Goal: Find specific page/section: Find specific page/section

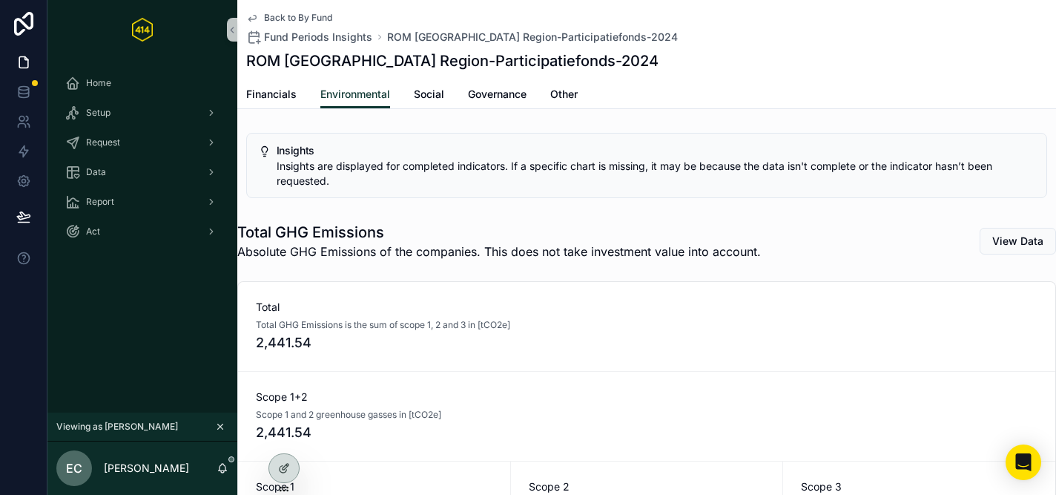
scroll to position [498, 0]
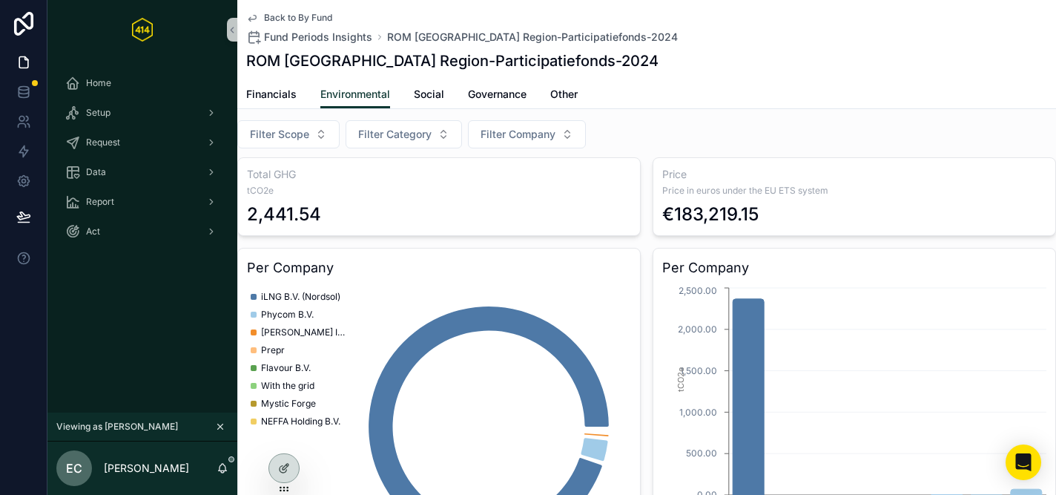
click at [220, 427] on icon "scrollable content" at bounding box center [220, 426] width 5 height 5
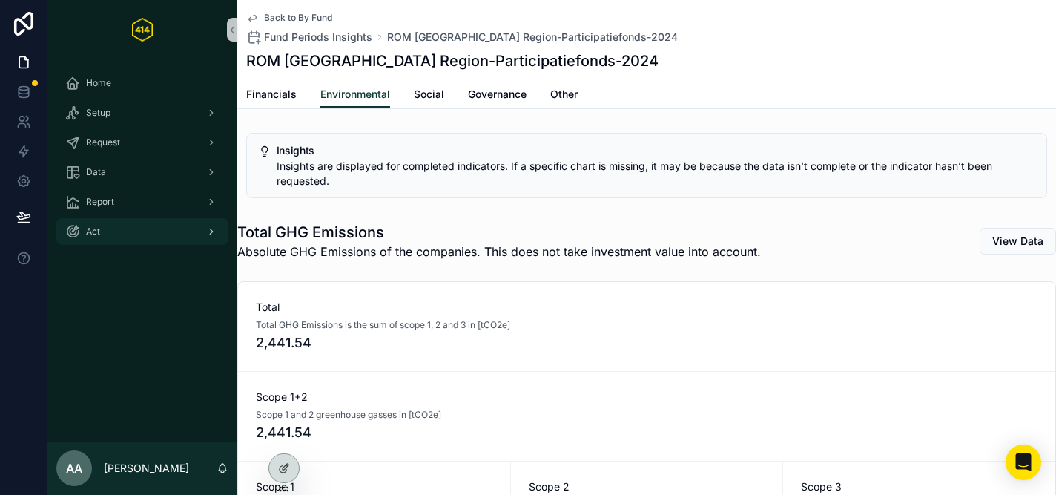
click at [90, 223] on div "Act" at bounding box center [142, 232] width 154 height 24
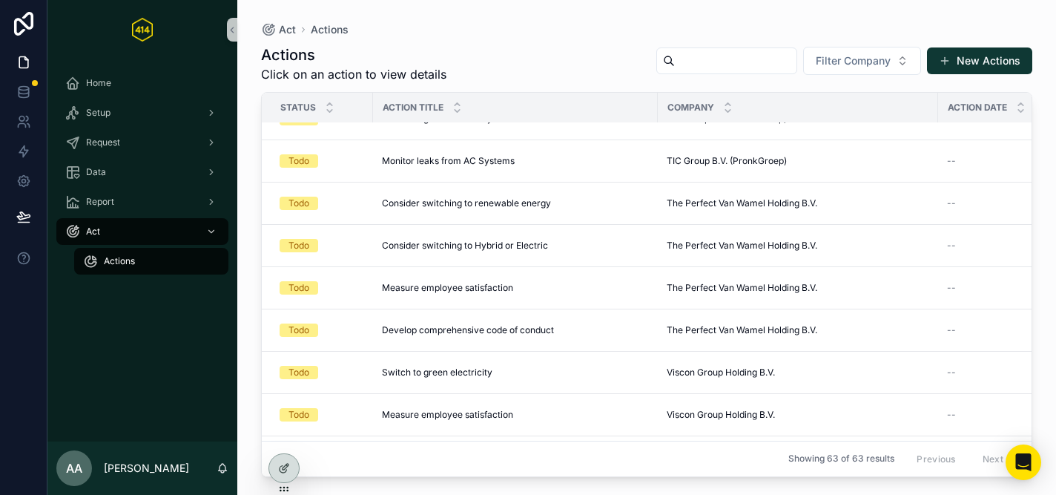
scroll to position [2347, 0]
